Goal: Task Accomplishment & Management: Complete application form

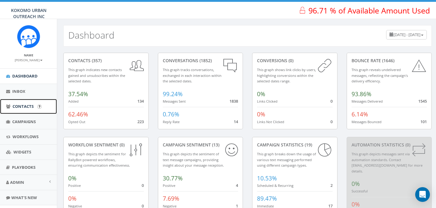
click at [23, 105] on span "Contacts" at bounding box center [23, 106] width 21 height 6
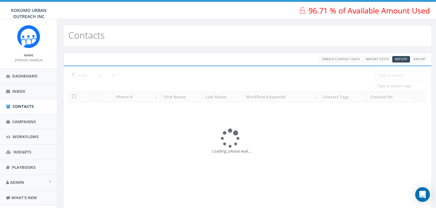
select select
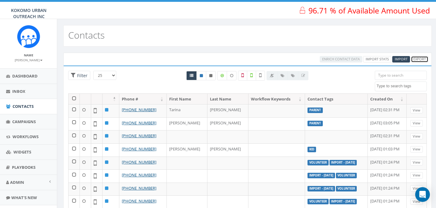
click at [420, 61] on link "Export" at bounding box center [419, 59] width 17 height 6
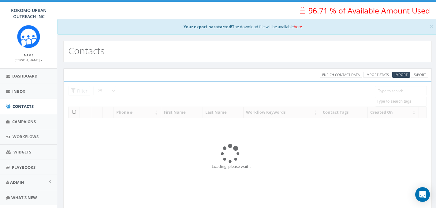
select select
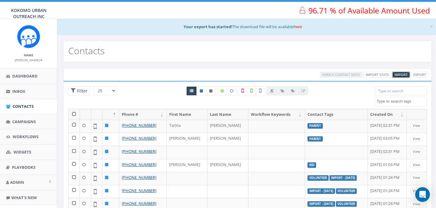
click at [402, 77] on link "Import" at bounding box center [401, 75] width 18 height 6
select select
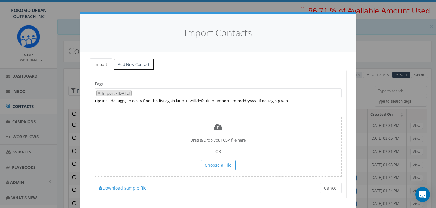
click at [136, 66] on link "Add New Contact" at bounding box center [134, 64] width 42 height 13
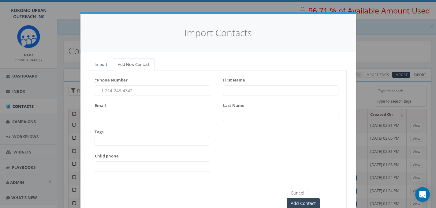
click at [129, 91] on input "* Phone Number" at bounding box center [152, 90] width 115 height 10
click at [124, 135] on div "Tags Import - 06/13/2025 Import - 07/14/2025 Kid landline number Parent Staff T…" at bounding box center [152, 137] width 115 height 17
click at [123, 142] on span at bounding box center [152, 141] width 115 height 10
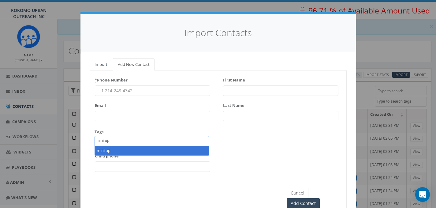
type textarea "mini up"
select select "mini up"
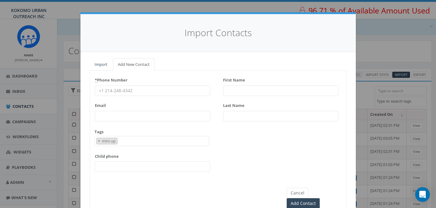
click at [127, 91] on input "* Phone Number" at bounding box center [152, 90] width 115 height 10
type input "7654343231"
click at [246, 92] on input "First Name" at bounding box center [280, 90] width 115 height 10
type input "Anette"
click at [251, 112] on input "Last Name" at bounding box center [280, 116] width 115 height 10
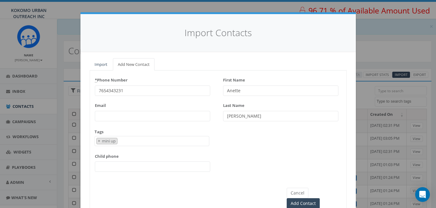
type input "[PERSON_NAME]"
click at [156, 88] on input "7654343231" at bounding box center [152, 90] width 115 height 10
click at [320, 198] on input "Add Contact" at bounding box center [303, 203] width 33 height 10
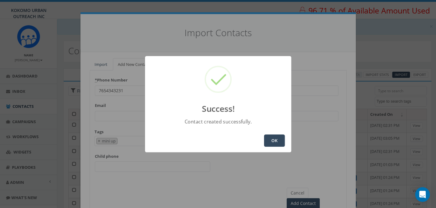
click at [267, 135] on button "OK" at bounding box center [274, 140] width 21 height 12
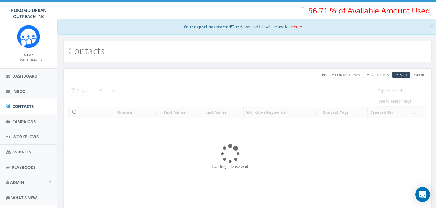
select select
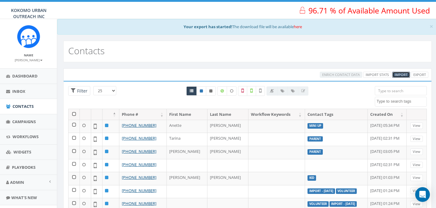
click at [398, 73] on span "Import" at bounding box center [401, 74] width 13 height 5
select select
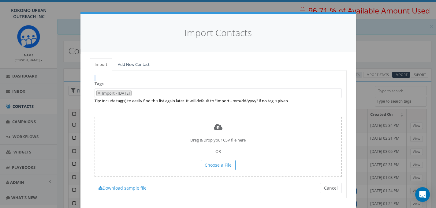
click at [138, 70] on div "Import Add New Contact Tags Import - 08/12/2025 Import - 06/13/2025 Import - 07…" at bounding box center [218, 128] width 257 height 140
click at [138, 65] on link "Add New Contact" at bounding box center [134, 64] width 42 height 13
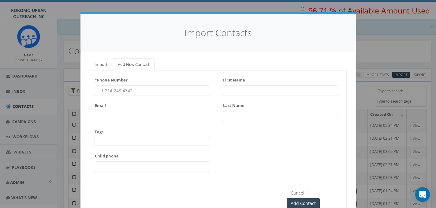
click at [254, 94] on input "First Name" at bounding box center [280, 90] width 115 height 10
type input "shanna"
click at [257, 108] on div "Last Name" at bounding box center [280, 110] width 115 height 21
click at [253, 116] on input "Last Name" at bounding box center [280, 116] width 115 height 10
type input "wingo"
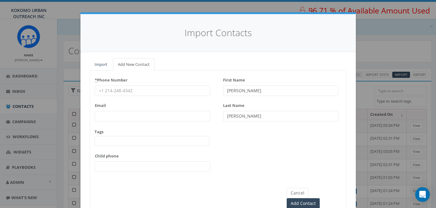
click at [143, 92] on input "* Phone Number" at bounding box center [152, 90] width 115 height 10
type input "7656679592"
click at [123, 145] on span at bounding box center [152, 141] width 115 height 10
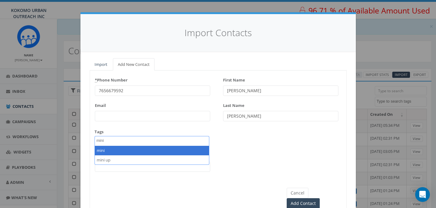
type textarea "mini"
select select "mini"
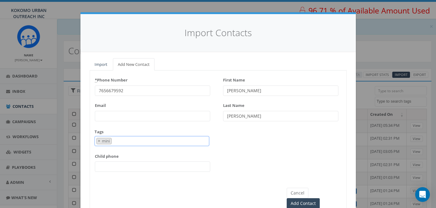
click at [126, 142] on span "× mini" at bounding box center [152, 141] width 115 height 10
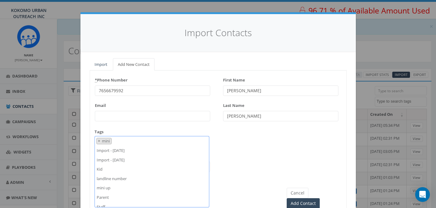
type textarea "mini"
select select
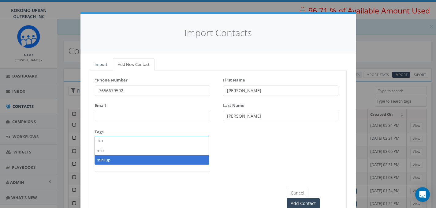
type textarea "min"
select select "mini up"
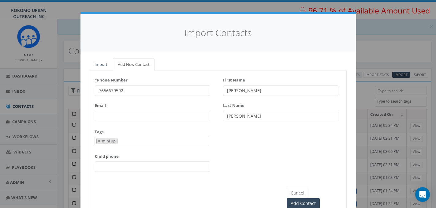
scroll to position [29, 0]
click at [127, 124] on div "* Phone Number 7656679592 Email Tags Import - 06/13/2025 Import - 07/14/2025 Ki…" at bounding box center [152, 125] width 115 height 101
click at [99, 90] on input "7656679592" at bounding box center [152, 90] width 115 height 10
click at [104, 90] on input "7656679592" at bounding box center [152, 90] width 115 height 10
click at [106, 90] on input "7656679592" at bounding box center [152, 90] width 115 height 10
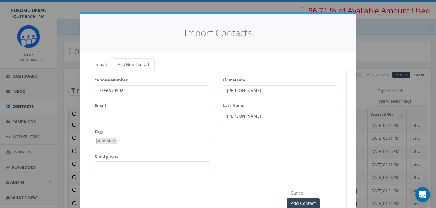
click at [114, 90] on input "7656679592" at bounding box center [152, 90] width 115 height 10
click at [228, 91] on input "shanna" at bounding box center [280, 90] width 115 height 10
type input "[PERSON_NAME]"
click at [230, 116] on input "wingo" at bounding box center [280, 116] width 115 height 10
type input "[PERSON_NAME]"
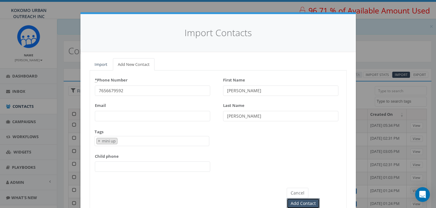
click at [319, 198] on input "Add Contact" at bounding box center [303, 203] width 33 height 10
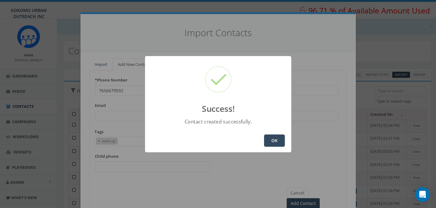
click at [274, 139] on button "OK" at bounding box center [274, 140] width 21 height 12
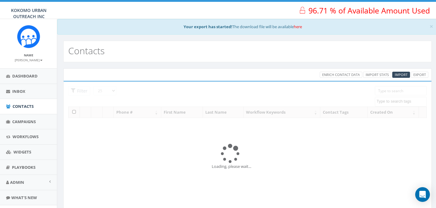
select select
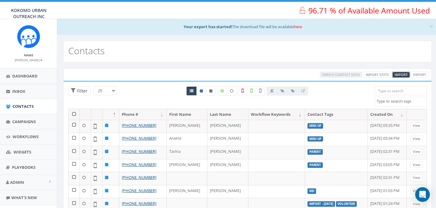
click at [403, 78] on link "Import" at bounding box center [401, 75] width 18 height 6
select select
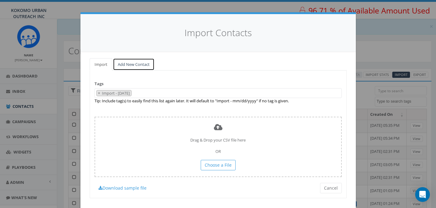
click at [121, 67] on link "Add New Contact" at bounding box center [134, 64] width 42 height 13
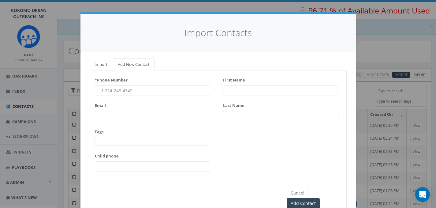
click at [154, 94] on input "* Phone Number" at bounding box center [152, 90] width 115 height 10
drag, startPoint x: 121, startPoint y: 142, endPoint x: 123, endPoint y: 138, distance: 4.4
click at [121, 142] on span at bounding box center [152, 141] width 115 height 10
type textarea "c"
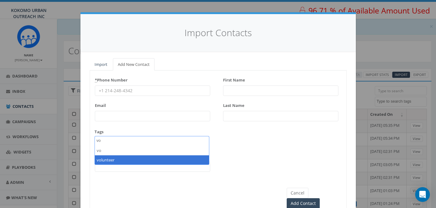
type textarea "vo"
select select "volunteer"
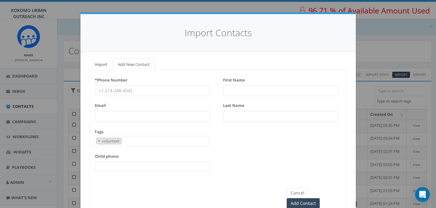
scroll to position [52, 0]
click at [255, 88] on input "First Name" at bounding box center [280, 90] width 115 height 10
type input "[PERSON_NAME]"
click at [255, 117] on input "Last Name" at bounding box center [280, 116] width 115 height 10
type input "[PERSON_NAME]"
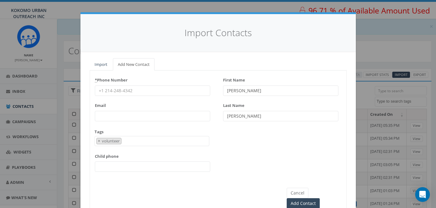
click at [155, 95] on input "* Phone Number" at bounding box center [152, 90] width 115 height 10
type input "7654348401"
click at [320, 198] on input "Add Contact" at bounding box center [303, 203] width 33 height 10
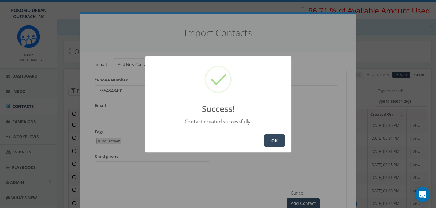
click at [273, 138] on button "OK" at bounding box center [274, 140] width 21 height 12
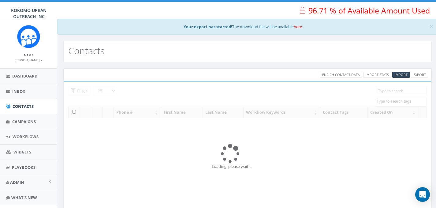
select select
